Goal: Check status: Check status

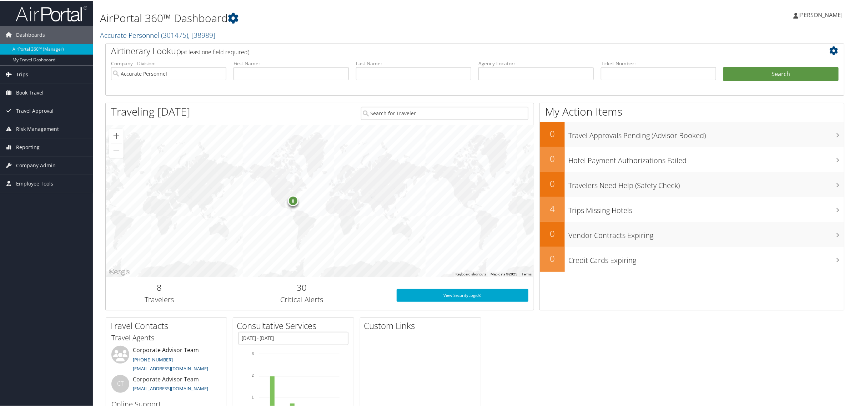
click at [22, 74] on span "Trips" at bounding box center [22, 74] width 12 height 18
click at [25, 108] on link "Past Trips" at bounding box center [46, 109] width 93 height 11
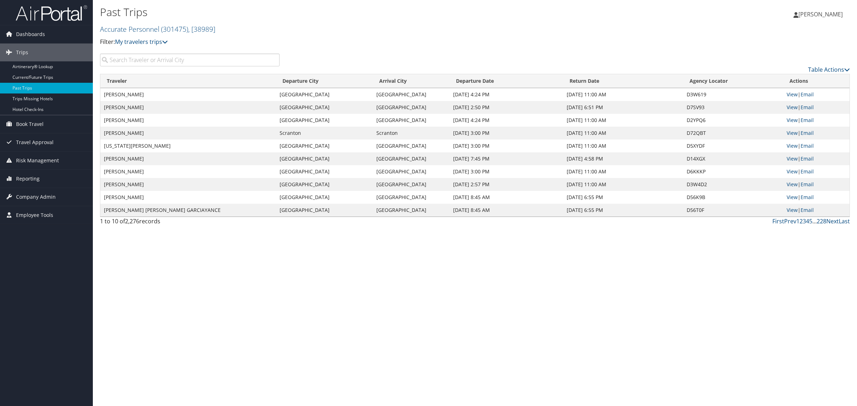
click at [175, 60] on input "search" at bounding box center [190, 60] width 180 height 13
type input "[PERSON_NAME]"
click at [791, 92] on link "View" at bounding box center [792, 94] width 11 height 7
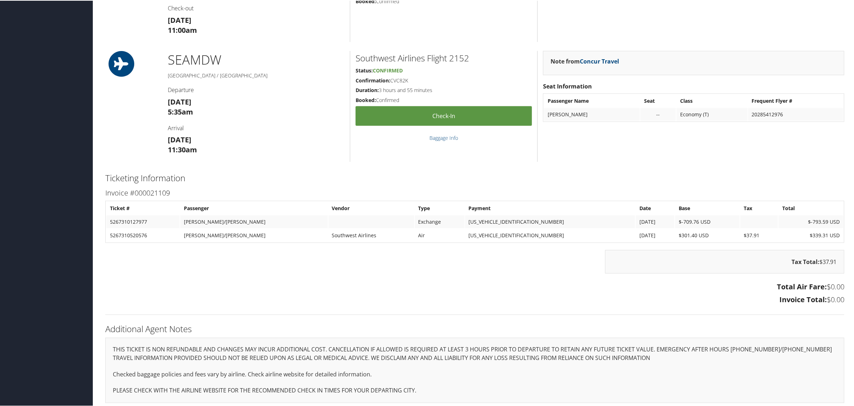
scroll to position [551, 0]
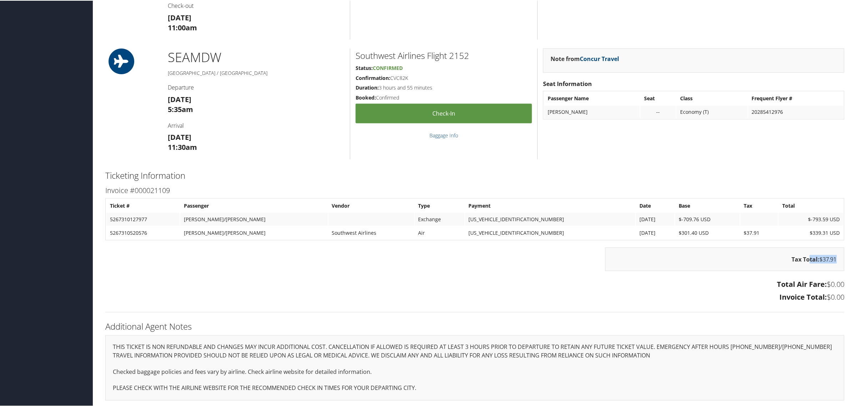
drag, startPoint x: 817, startPoint y: 257, endPoint x: 806, endPoint y: 257, distance: 10.7
click at [806, 257] on div "Tax Total: $37.91" at bounding box center [724, 259] width 239 height 24
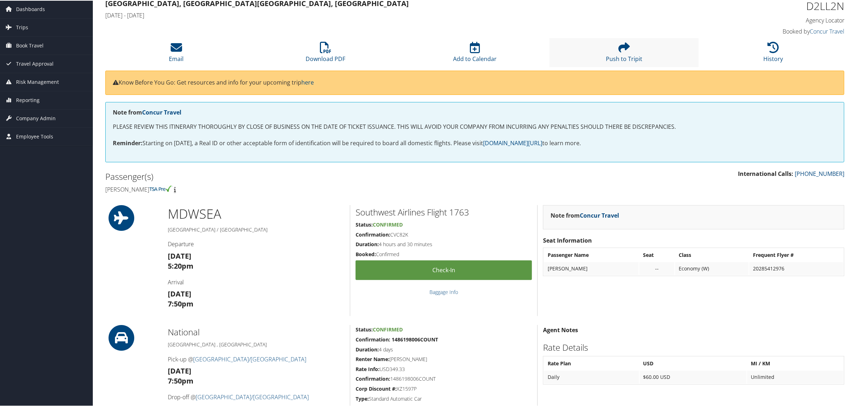
scroll to position [0, 0]
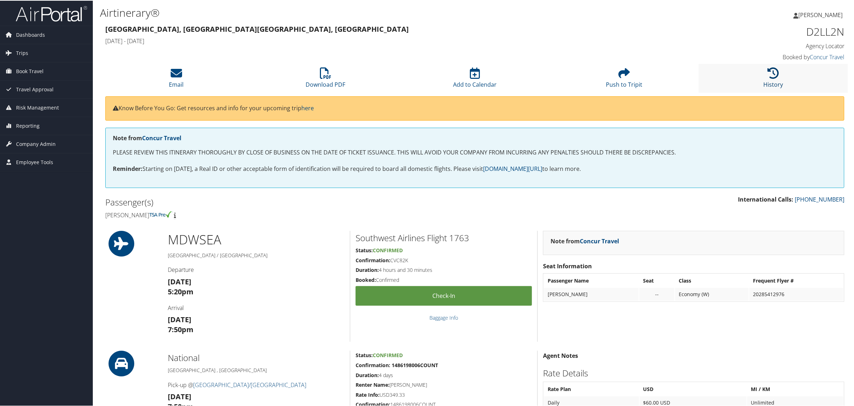
click at [770, 71] on icon at bounding box center [773, 72] width 11 height 11
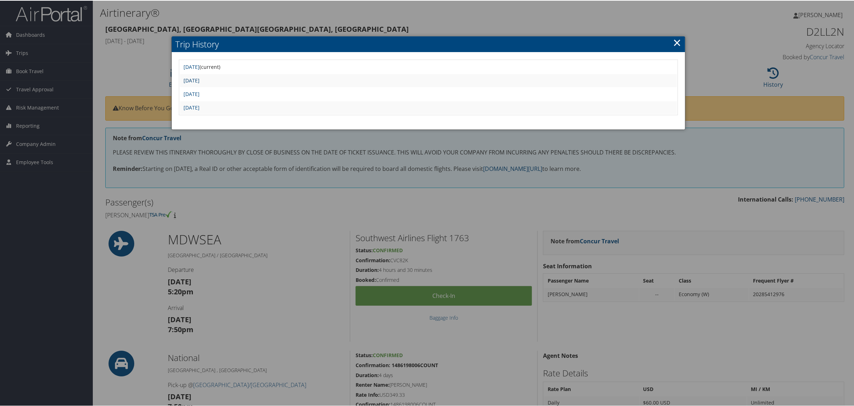
click at [200, 78] on link "Mon Aug 25 06:44:38 MDT 2025" at bounding box center [192, 79] width 16 height 7
